Goal: Transaction & Acquisition: Subscribe to service/newsletter

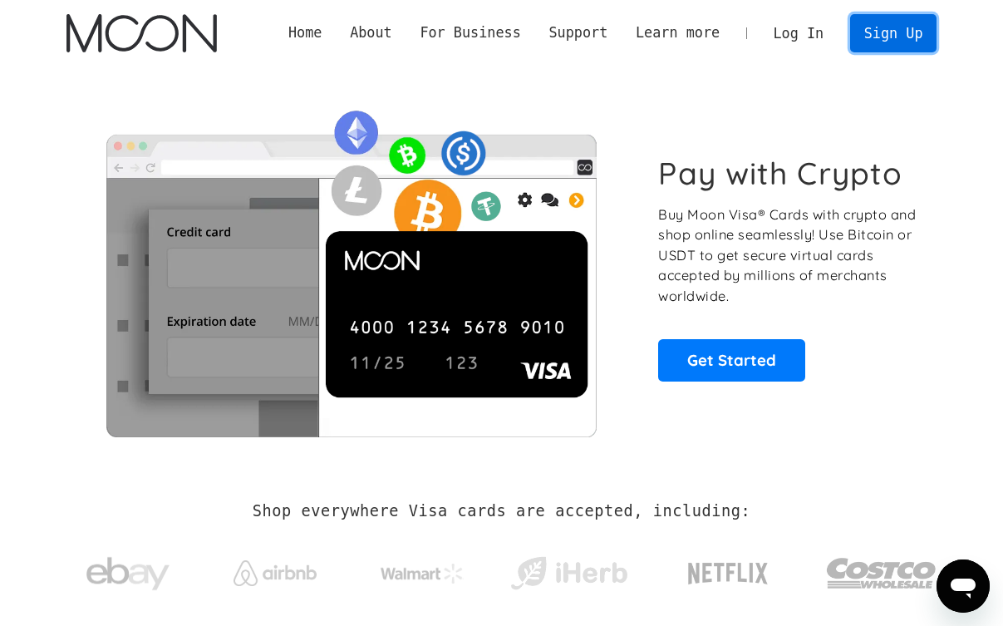
click at [863, 33] on link "Sign Up" at bounding box center [893, 32] width 86 height 37
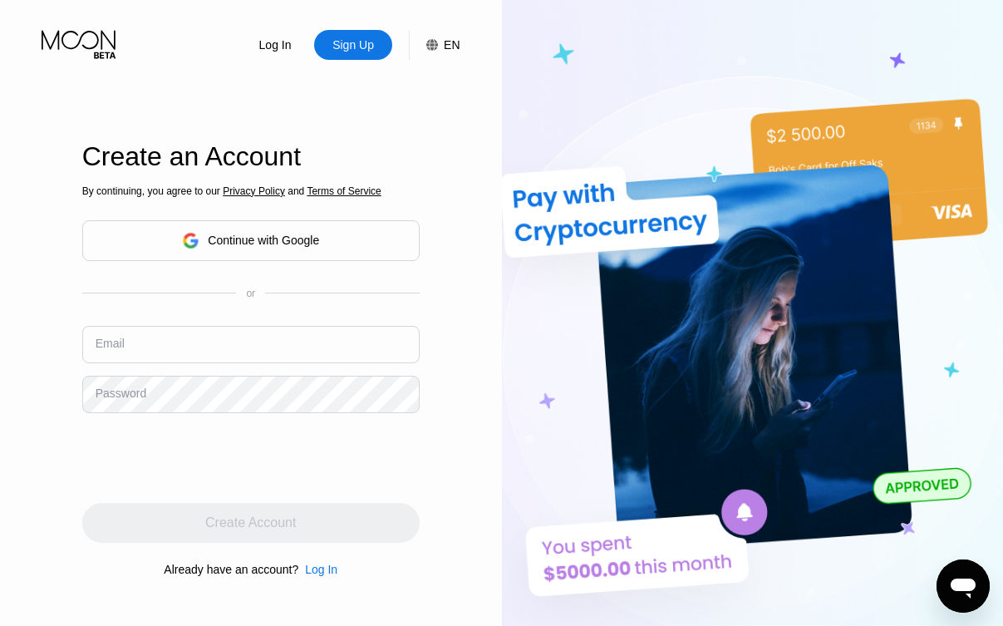
click at [204, 244] on div "Continue with Google" at bounding box center [250, 241] width 137 height 26
click at [197, 348] on input "text" at bounding box center [250, 344] width 337 height 37
click at [89, 52] on icon at bounding box center [80, 44] width 77 height 29
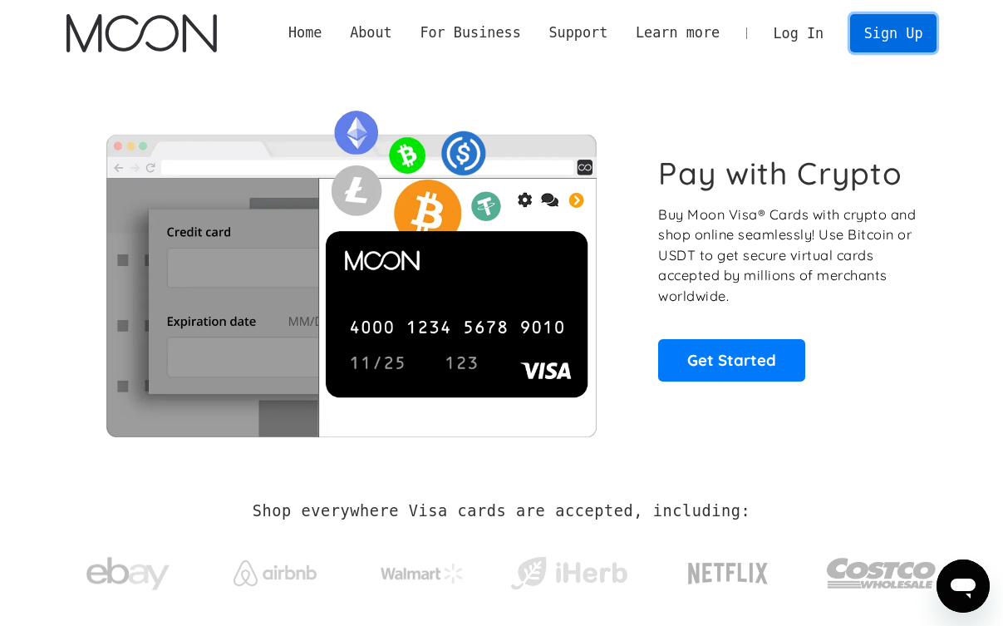
click at [907, 34] on link "Sign Up" at bounding box center [893, 32] width 86 height 37
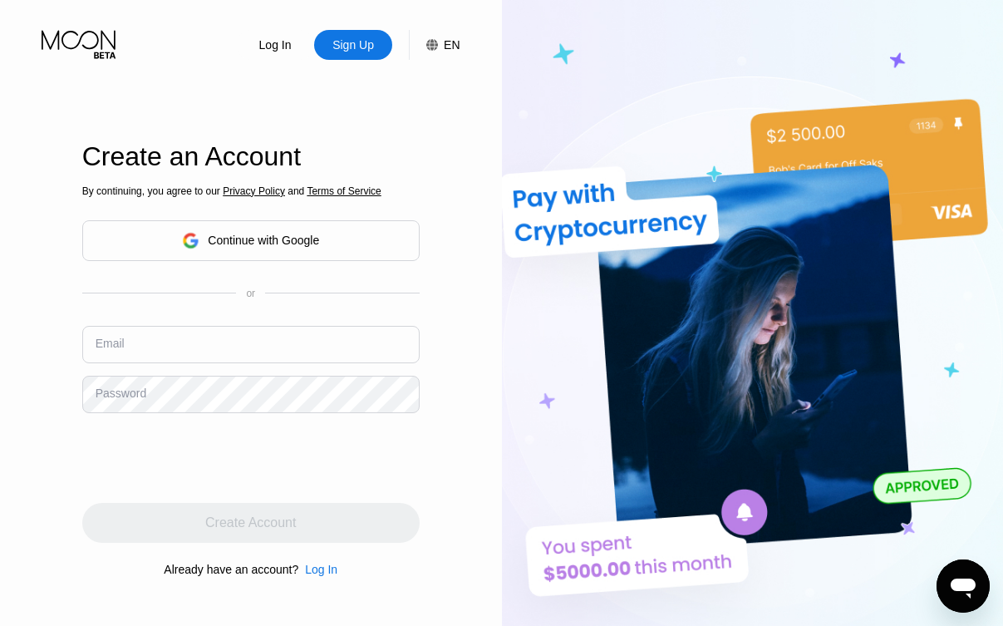
click at [145, 358] on input "text" at bounding box center [250, 344] width 337 height 37
